Goal: Transaction & Acquisition: Purchase product/service

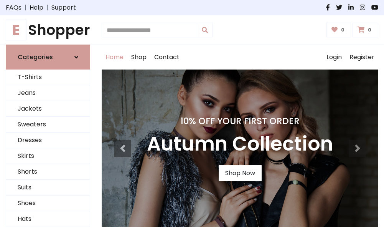
click at [192, 123] on h4 "10% Off Your First Order" at bounding box center [240, 121] width 186 height 11
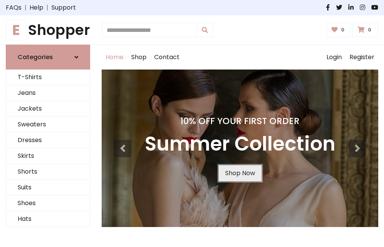
click at [240, 173] on link "Shop Now" at bounding box center [240, 173] width 43 height 16
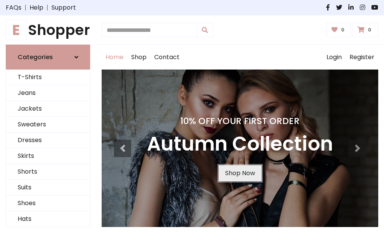
click at [240, 173] on link "Shop Now" at bounding box center [240, 173] width 43 height 16
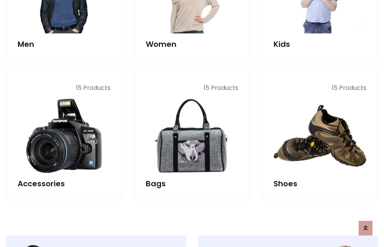
scroll to position [765, 0]
